Goal: Information Seeking & Learning: Find specific fact

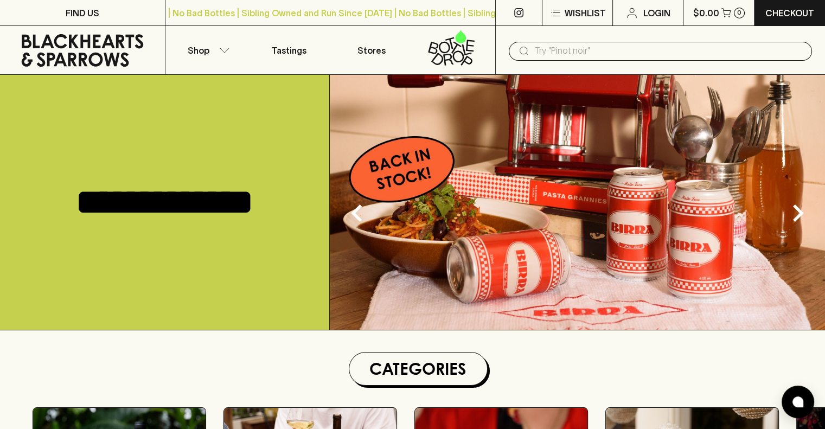
click at [603, 54] on input "text" at bounding box center [669, 50] width 268 height 17
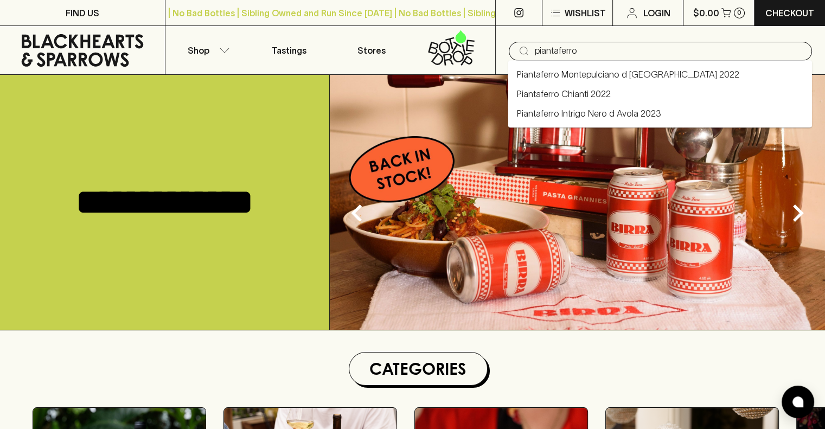
type input "piantaferro"
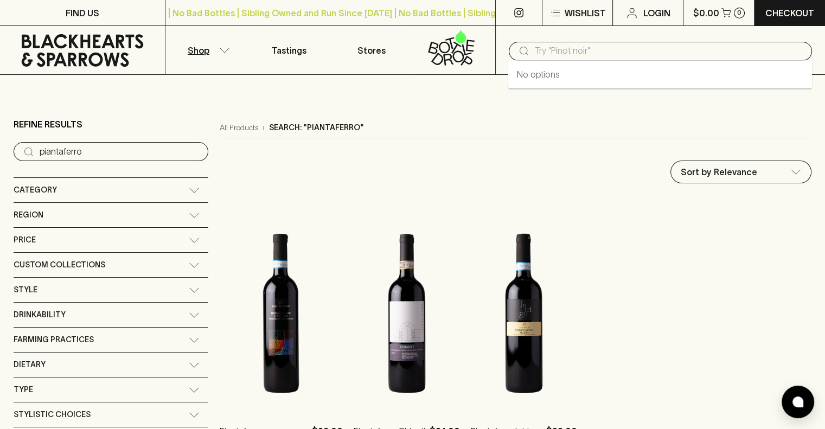
click at [637, 50] on input "text" at bounding box center [669, 50] width 268 height 17
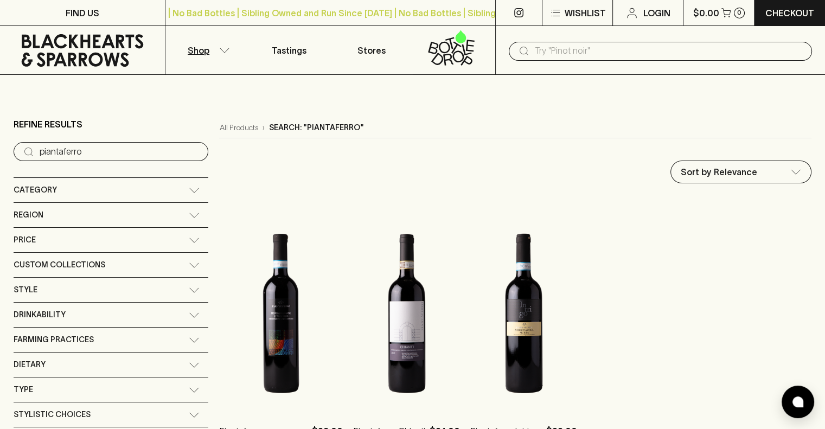
click at [637, 50] on input "text" at bounding box center [669, 50] width 268 height 17
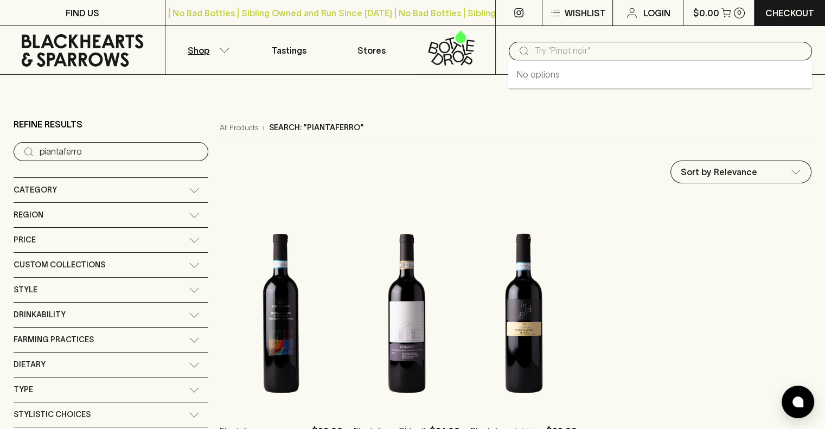
click at [637, 50] on input "text" at bounding box center [669, 50] width 268 height 17
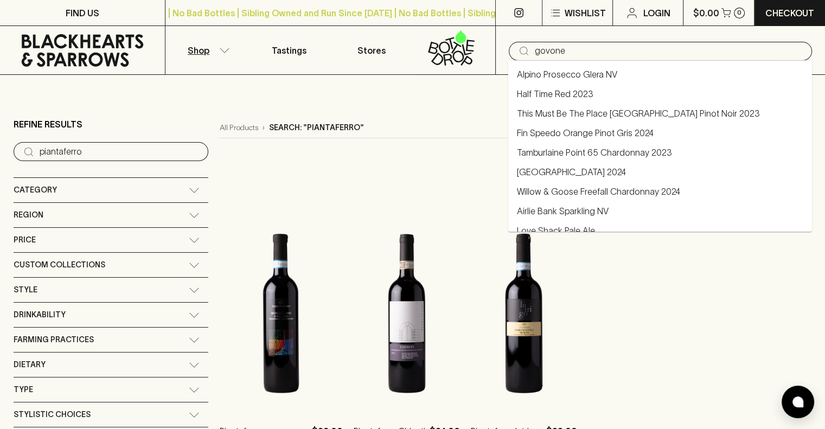
type input "govone"
